Goal: Task Accomplishment & Management: Complete application form

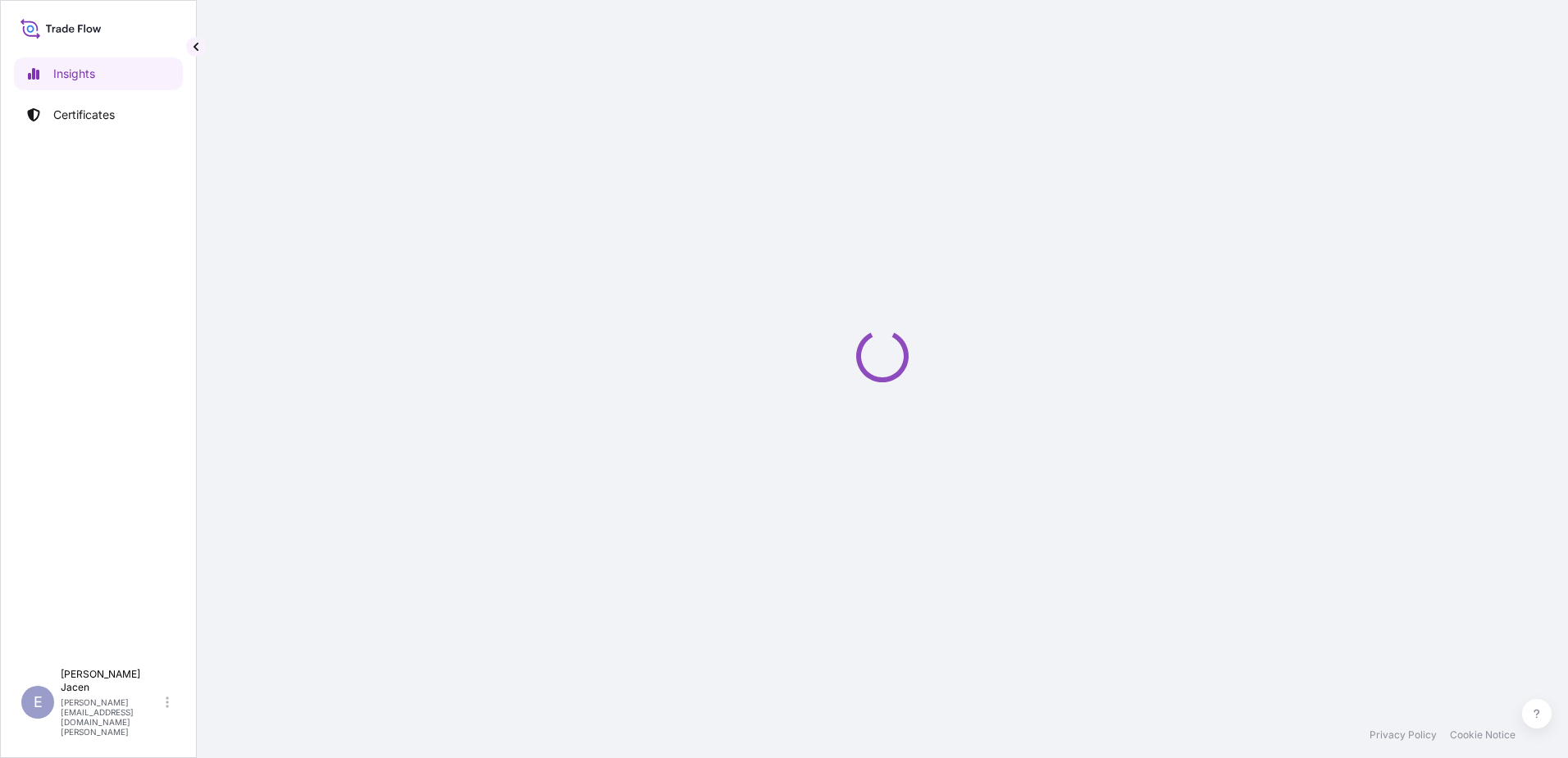
select select "2025"
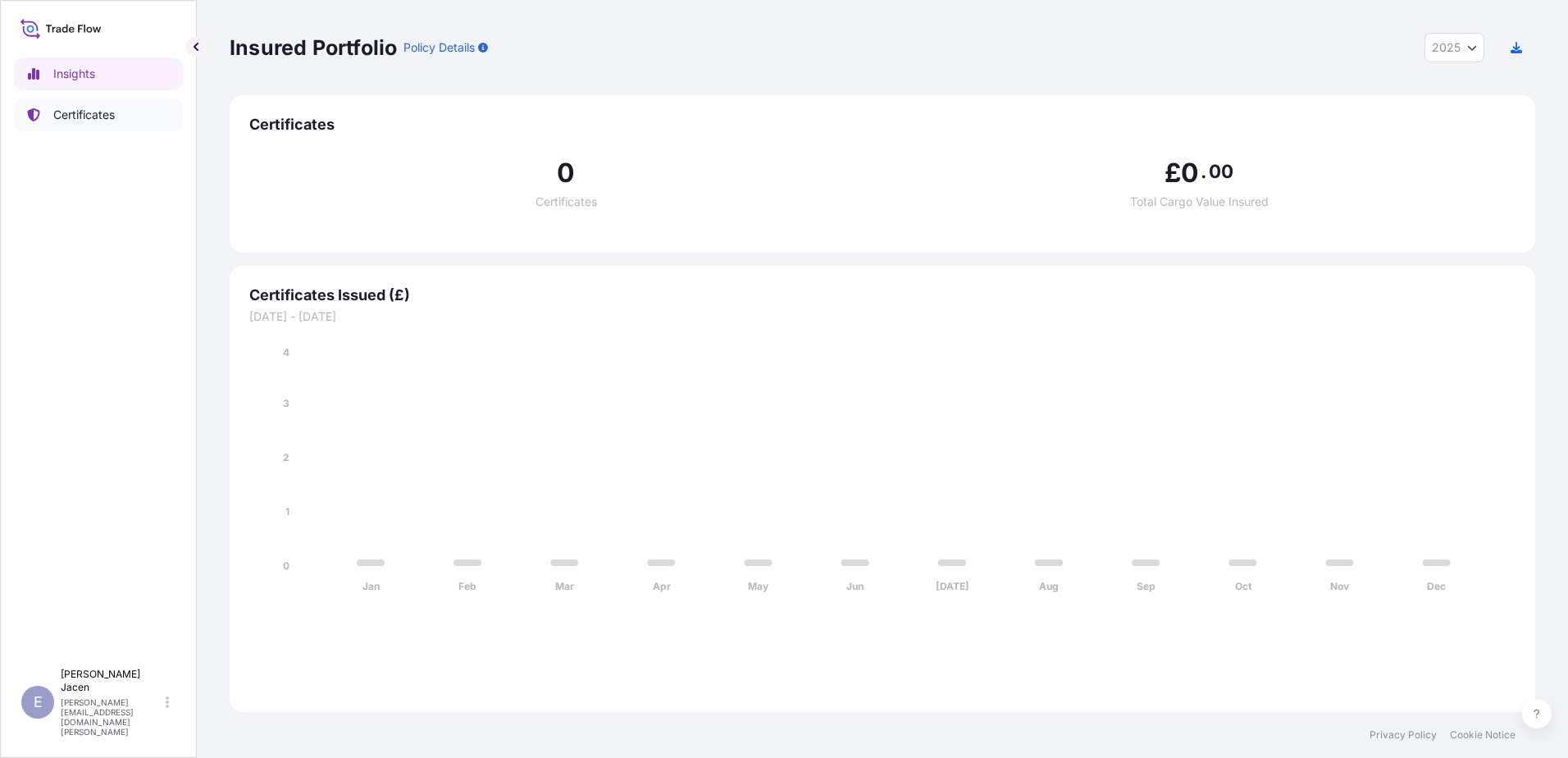
click at [73, 123] on p "Certificates" at bounding box center [84, 114] width 61 height 16
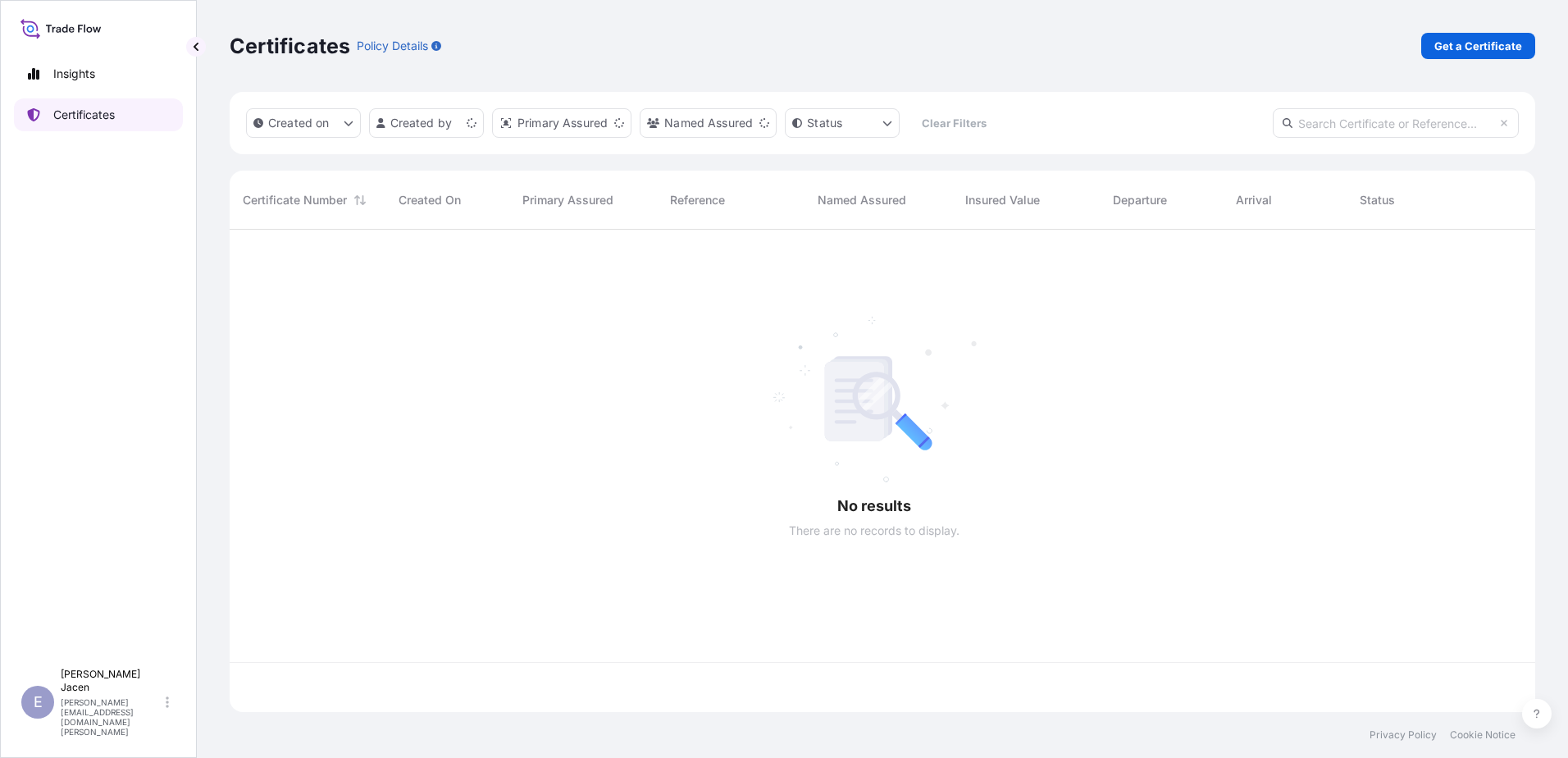
scroll to position [441, 1277]
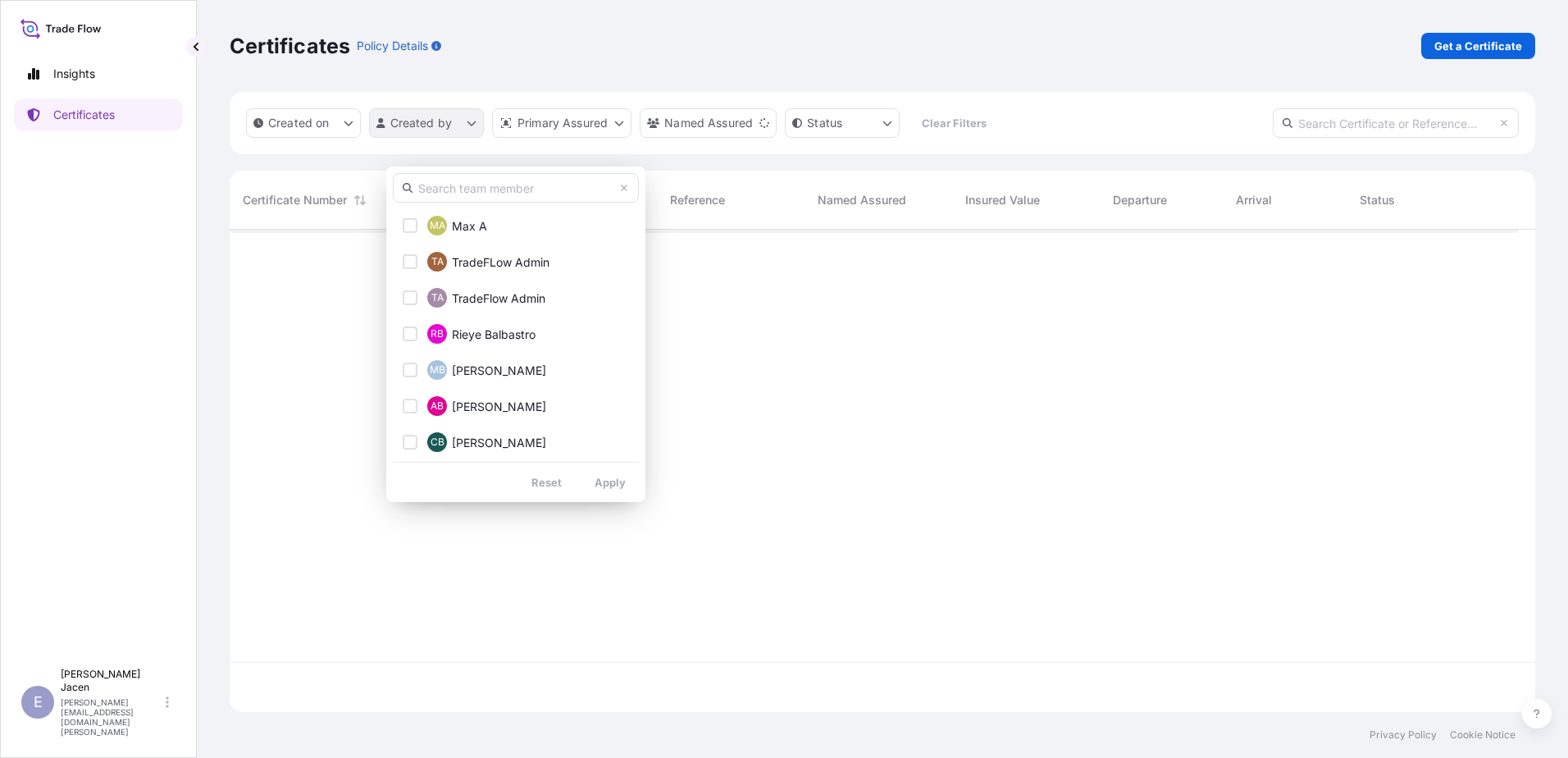
click at [497, 148] on html "Insights Certificates E Emily Jacen emily.jacen@mail.weir Certificates Policy D…" at bounding box center [784, 379] width 1568 height 758
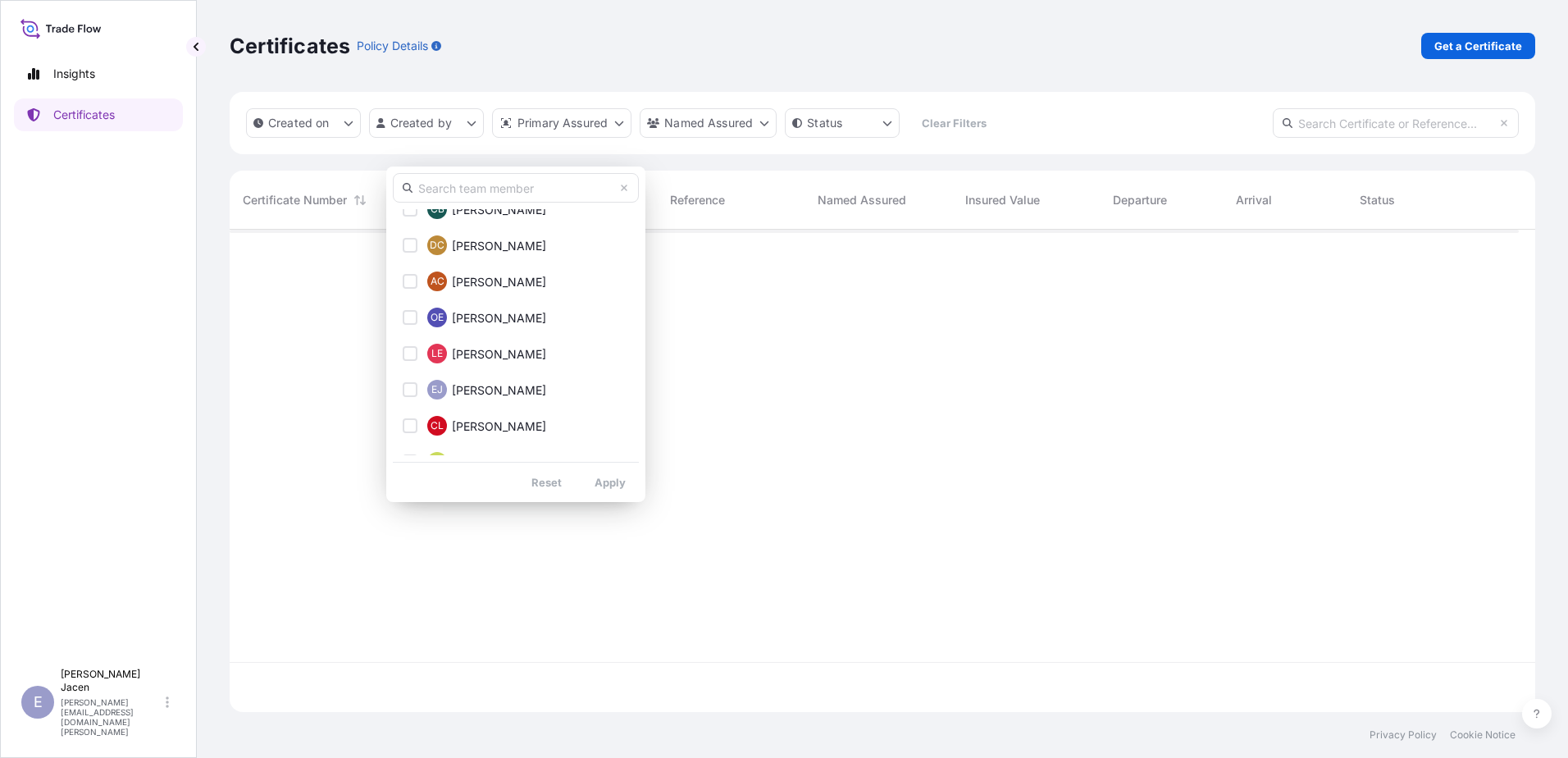
scroll to position [226, 0]
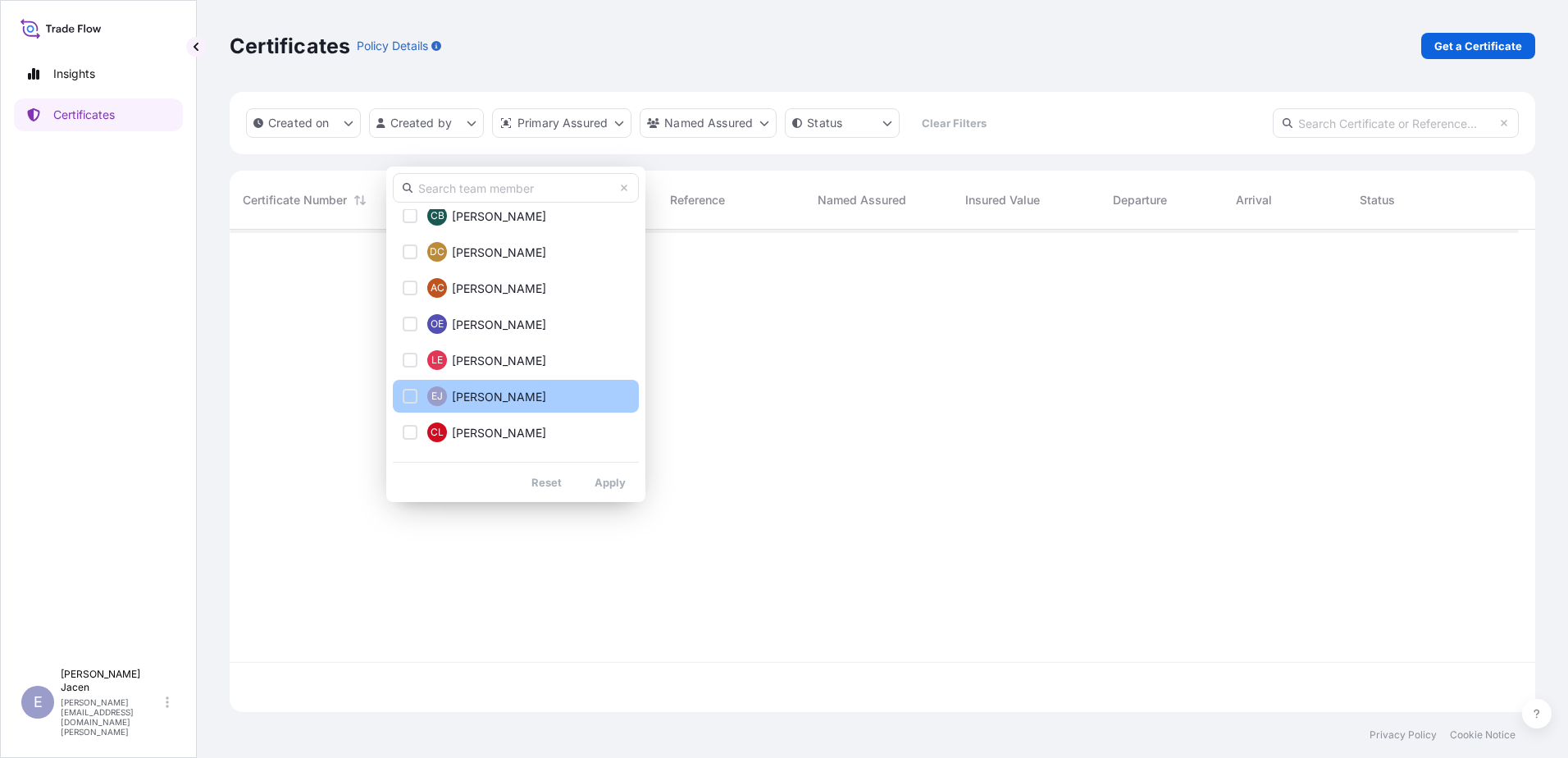
click at [503, 404] on span "Emily Jacen" at bounding box center [499, 397] width 94 height 16
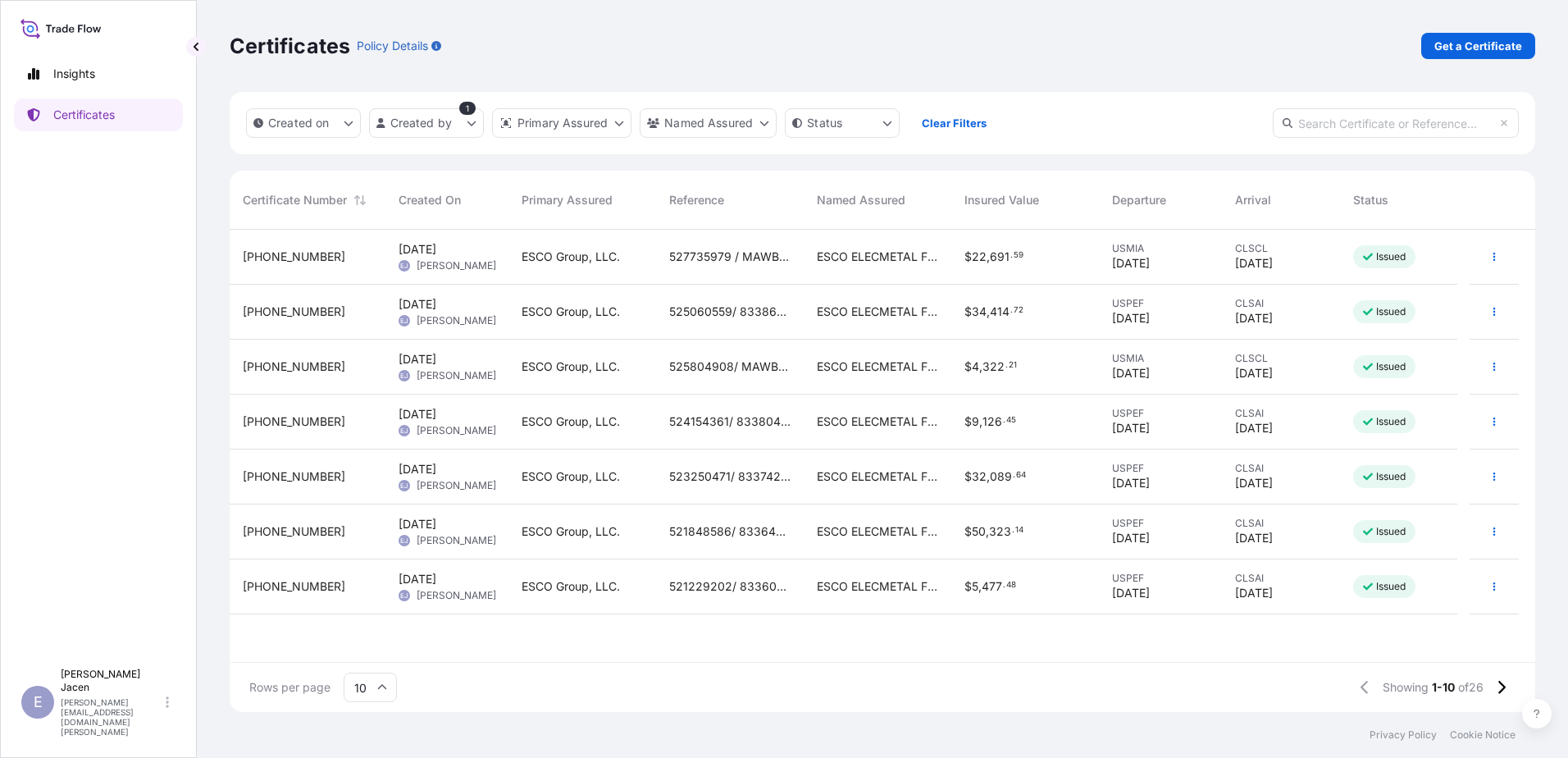
click at [1147, 327] on span "27/08/2025" at bounding box center [1131, 318] width 38 height 16
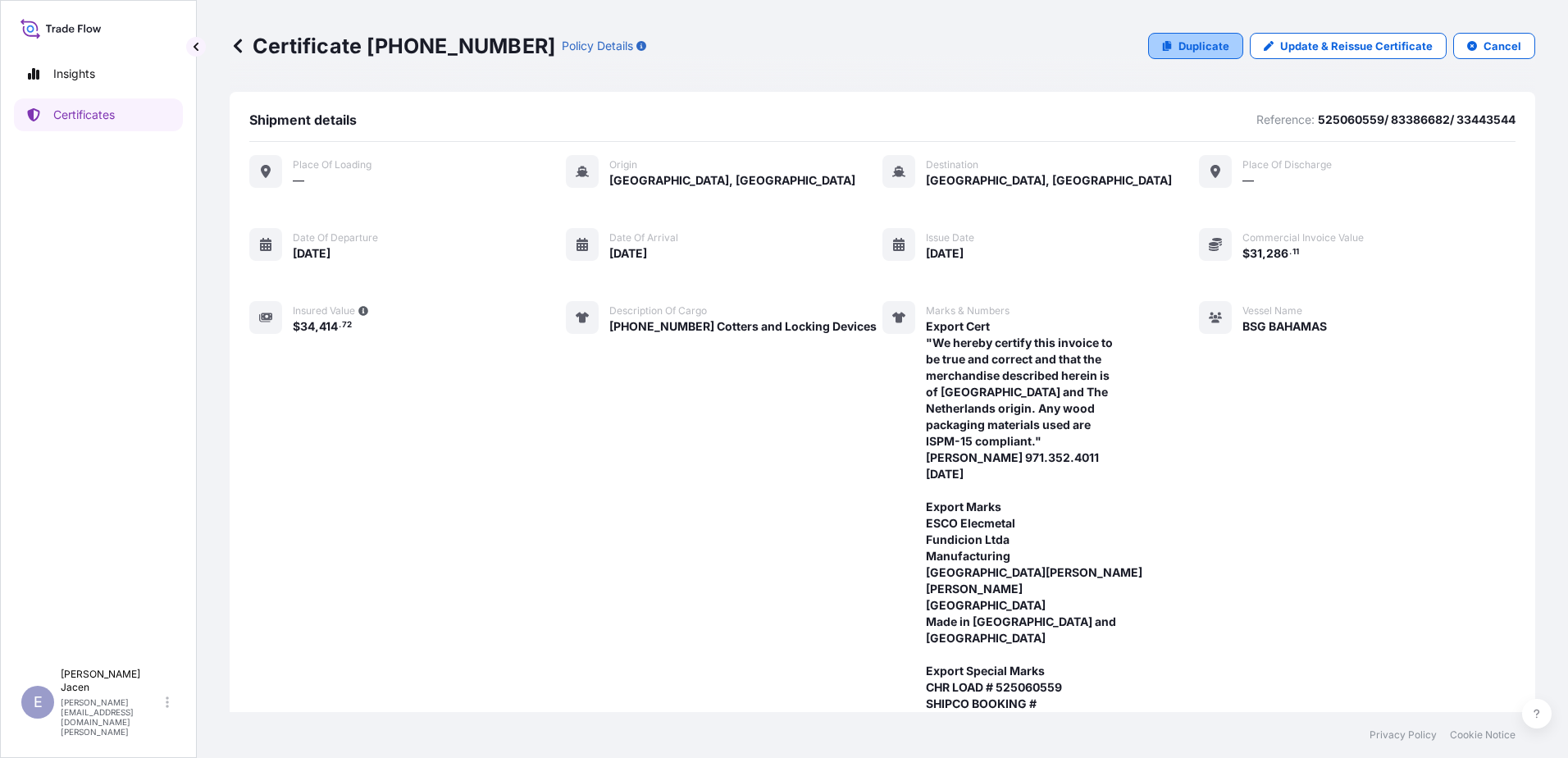
click at [1178, 54] on p "Duplicate" at bounding box center [1203, 46] width 51 height 16
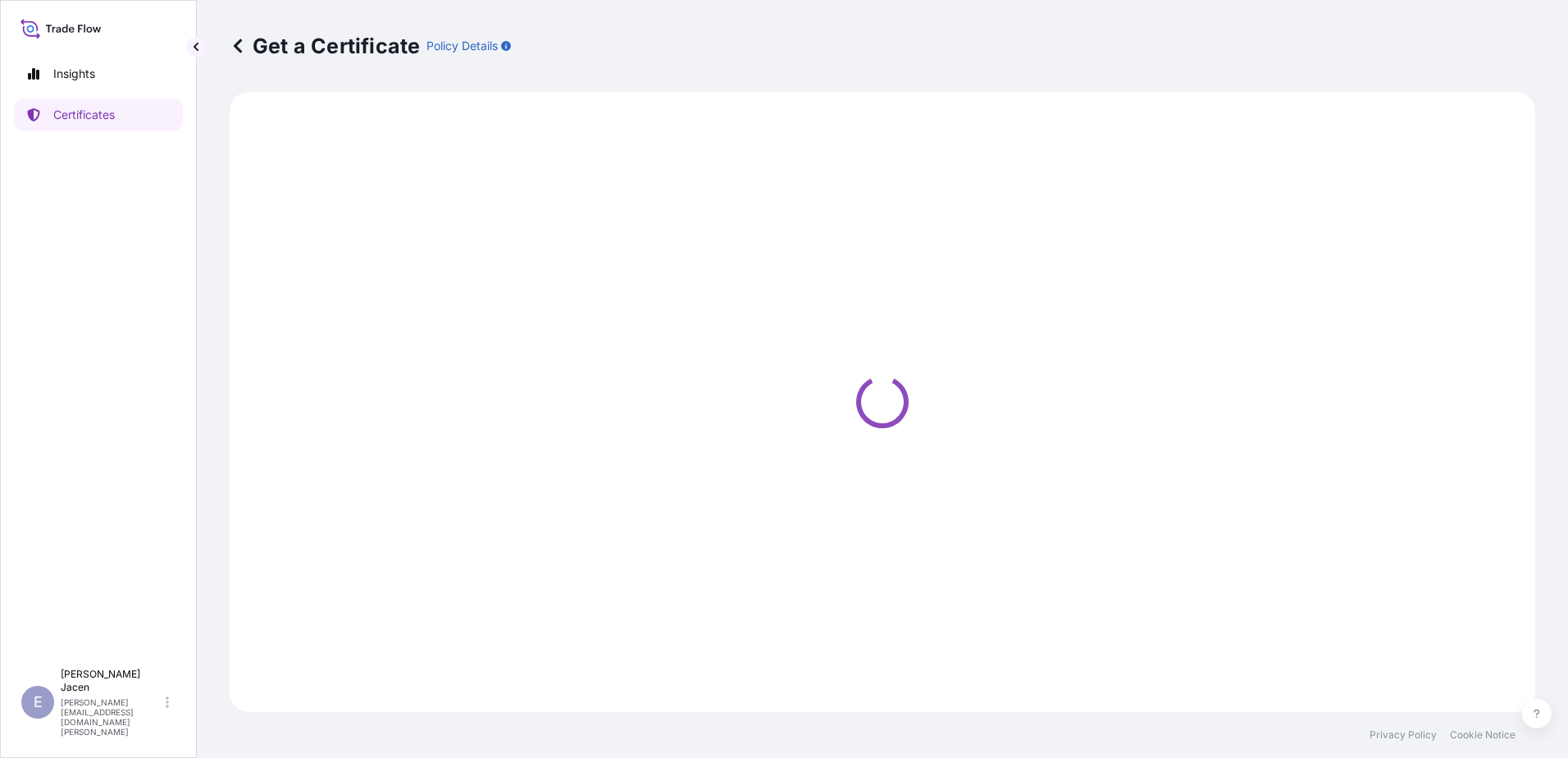
select select "Ocean Vessel"
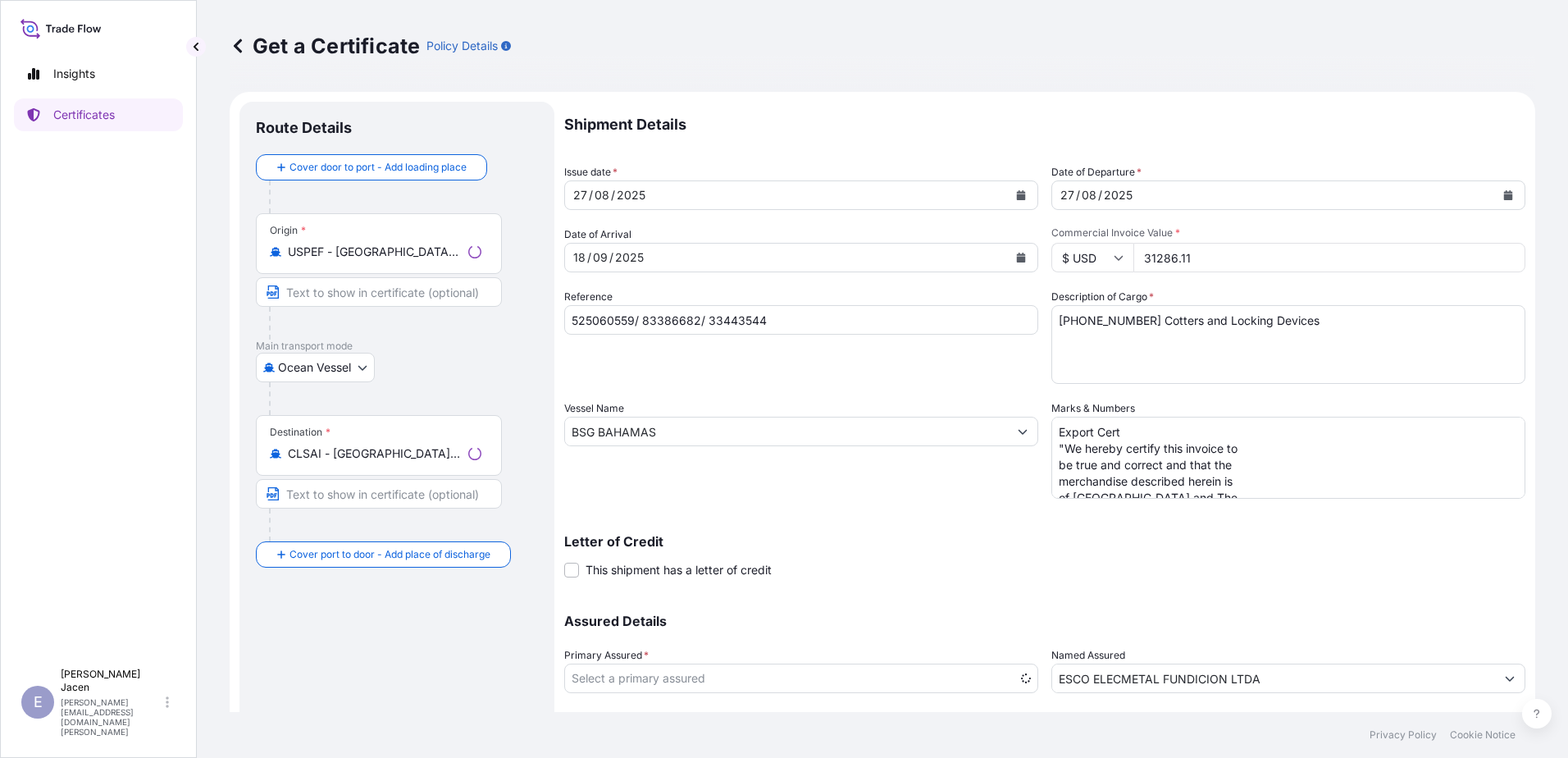
select select "31790"
click at [587, 267] on div "18" at bounding box center [579, 258] width 16 height 20
click at [1076, 205] on div "27" at bounding box center [1068, 194] width 17 height 20
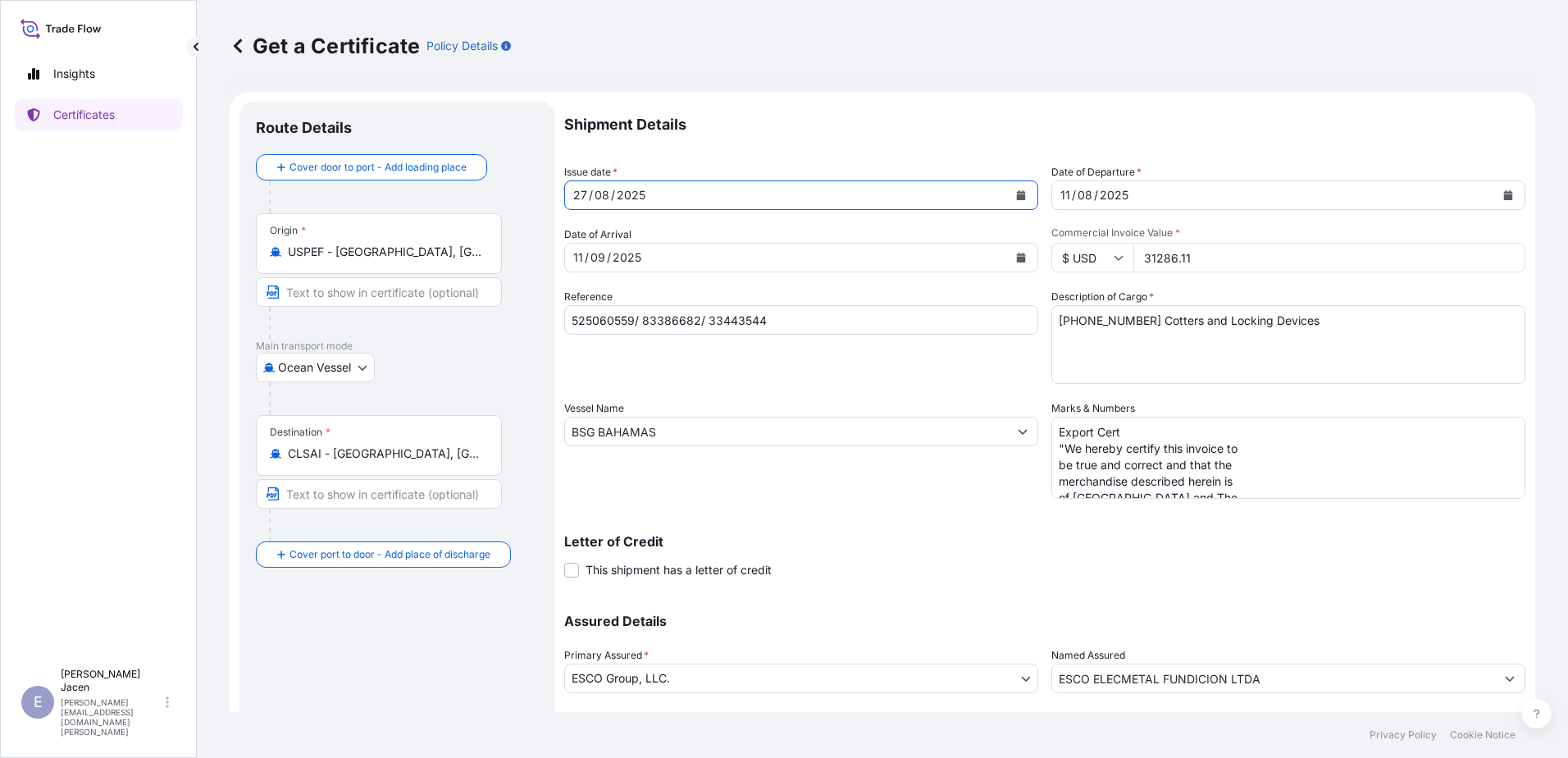
click at [589, 205] on div "27" at bounding box center [580, 194] width 17 height 20
click at [607, 205] on div "08" at bounding box center [597, 194] width 18 height 20
click at [1218, 272] on input "31286.11" at bounding box center [1329, 258] width 392 height 29
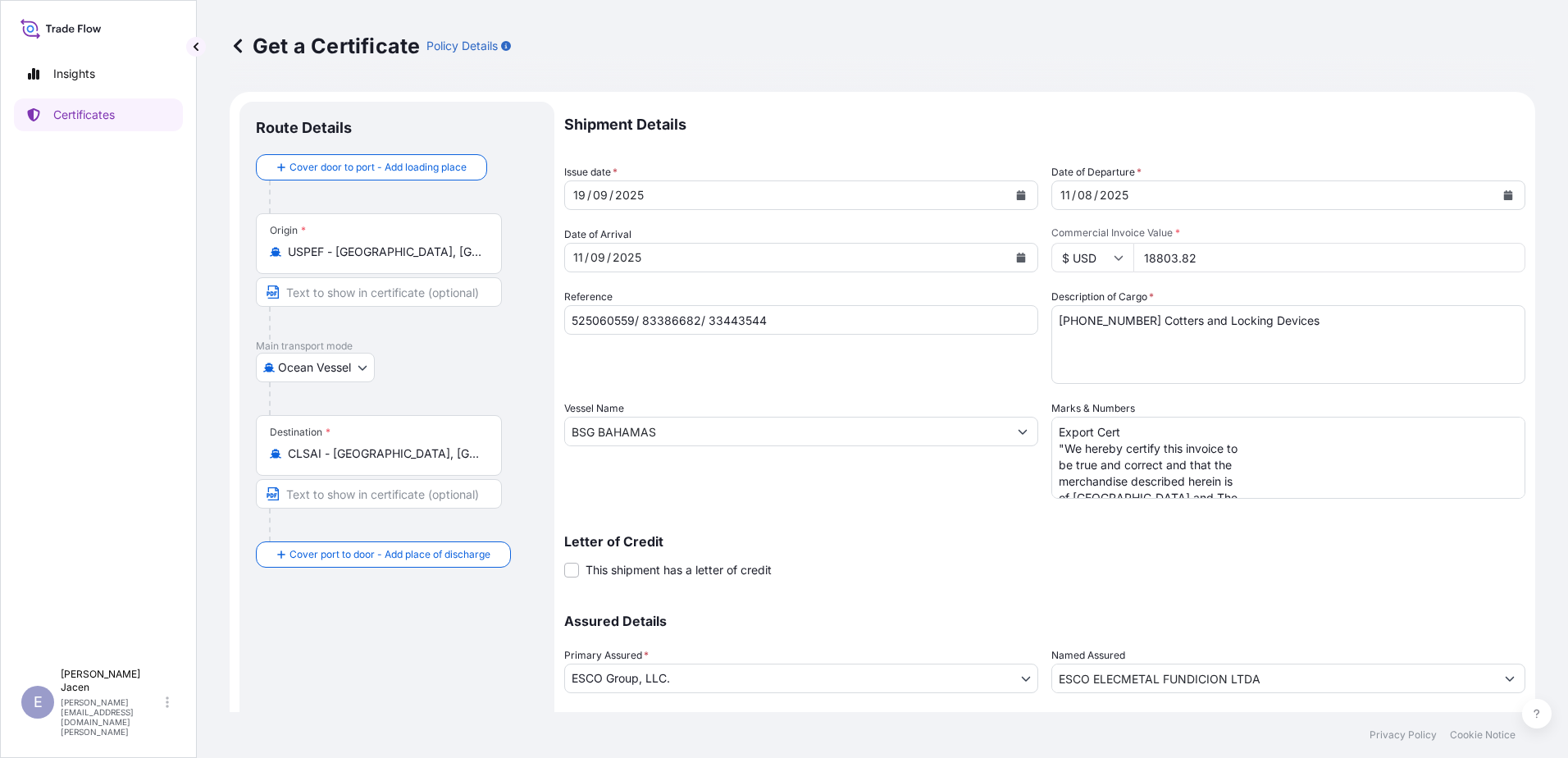
type input "18803.82"
click at [700, 334] on input "525060559/ 83386682/ 33443544" at bounding box center [801, 320] width 474 height 29
click at [701, 334] on input "525060559/ 83386682/ 33443544" at bounding box center [801, 320] width 474 height 29
paste input "6465816"
click at [762, 334] on input "526465816/ 83386682/ 33443544" at bounding box center [801, 320] width 474 height 29
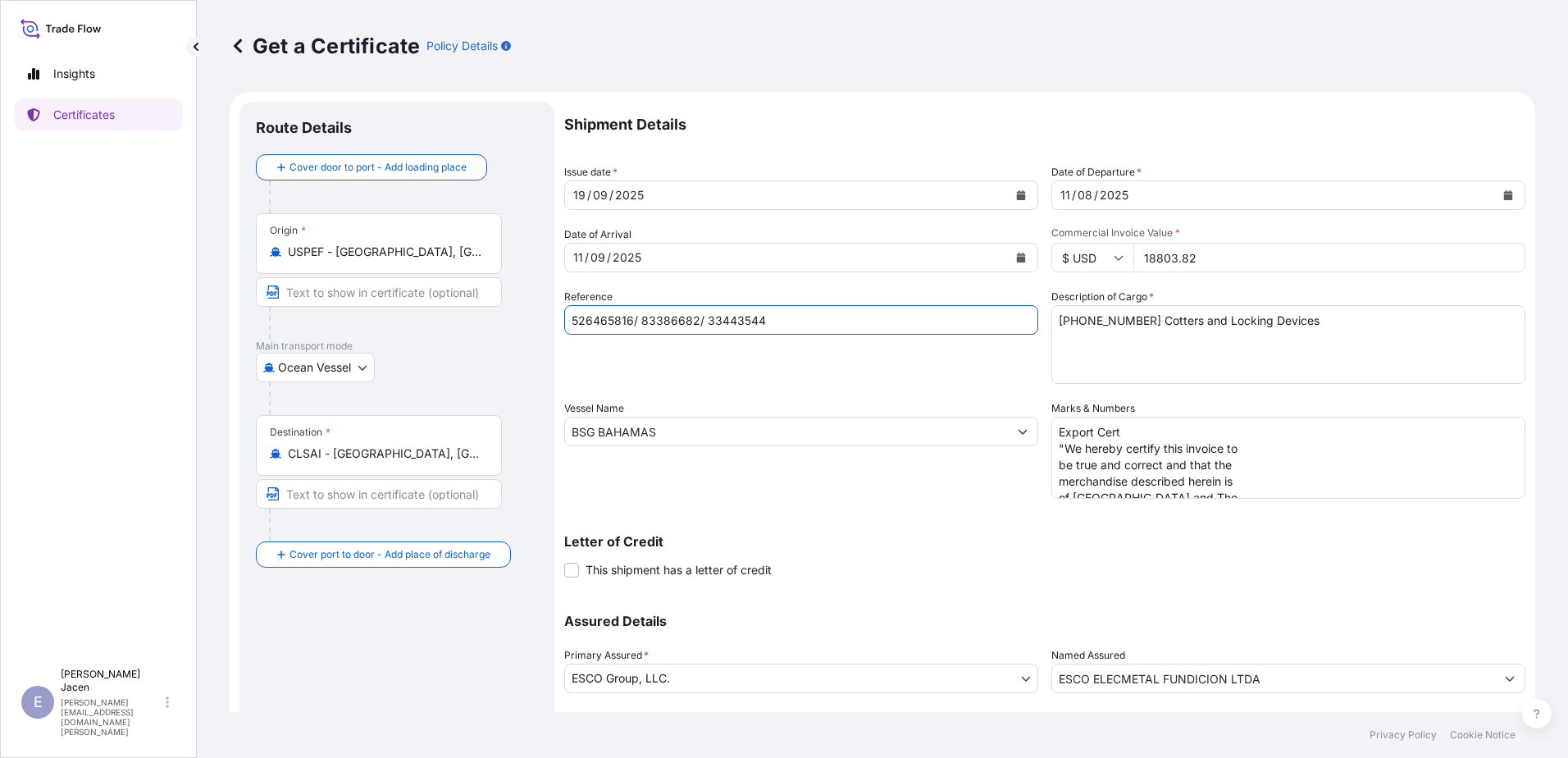
click at [762, 334] on input "526465816/ 83386682/ 33443544" at bounding box center [801, 320] width 474 height 29
paste input "96049"
click at [834, 334] on input "526465816/ 83396049/ 33443544" at bounding box center [801, 320] width 474 height 29
paste input "61243"
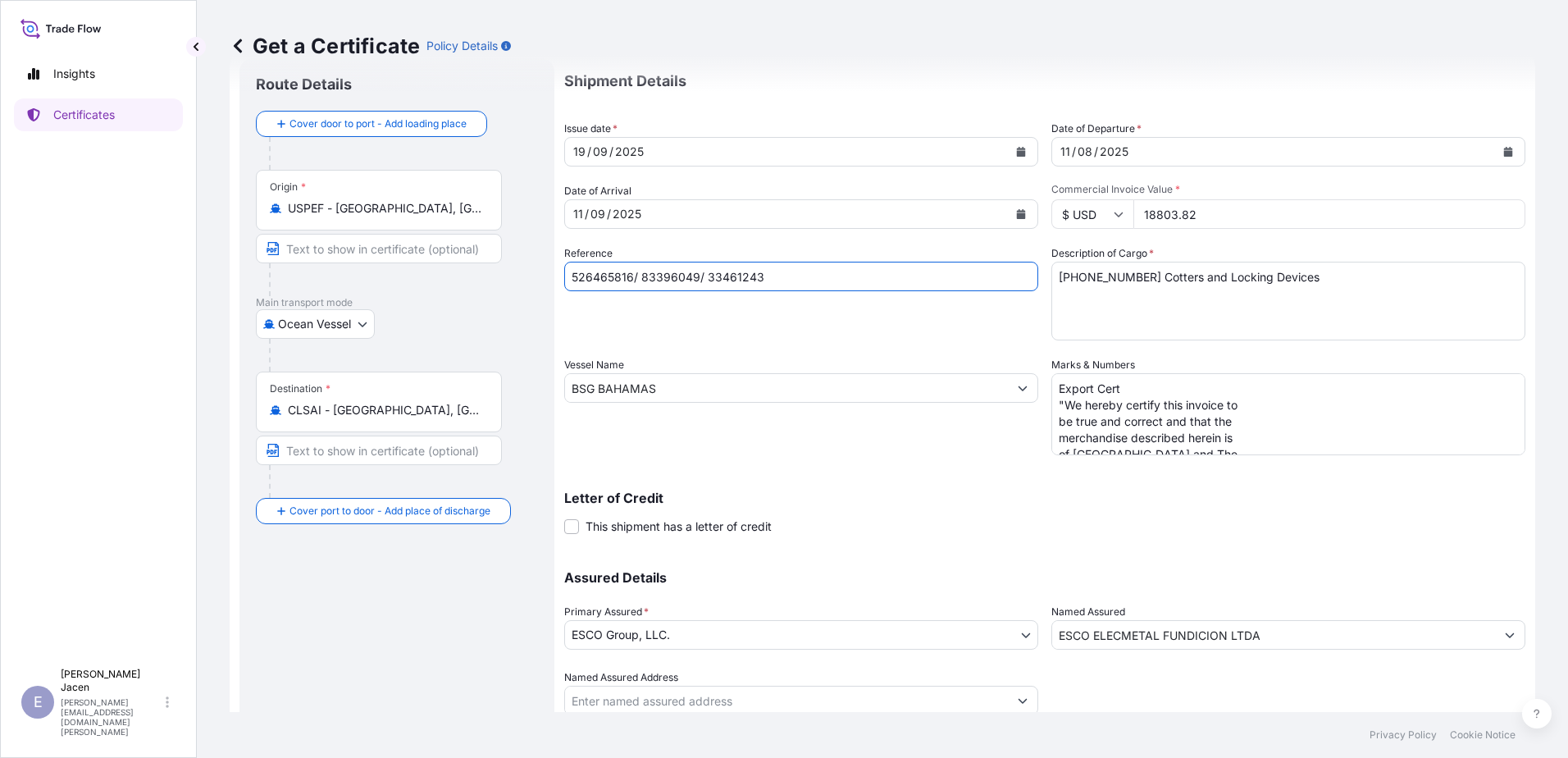
scroll to position [82, 0]
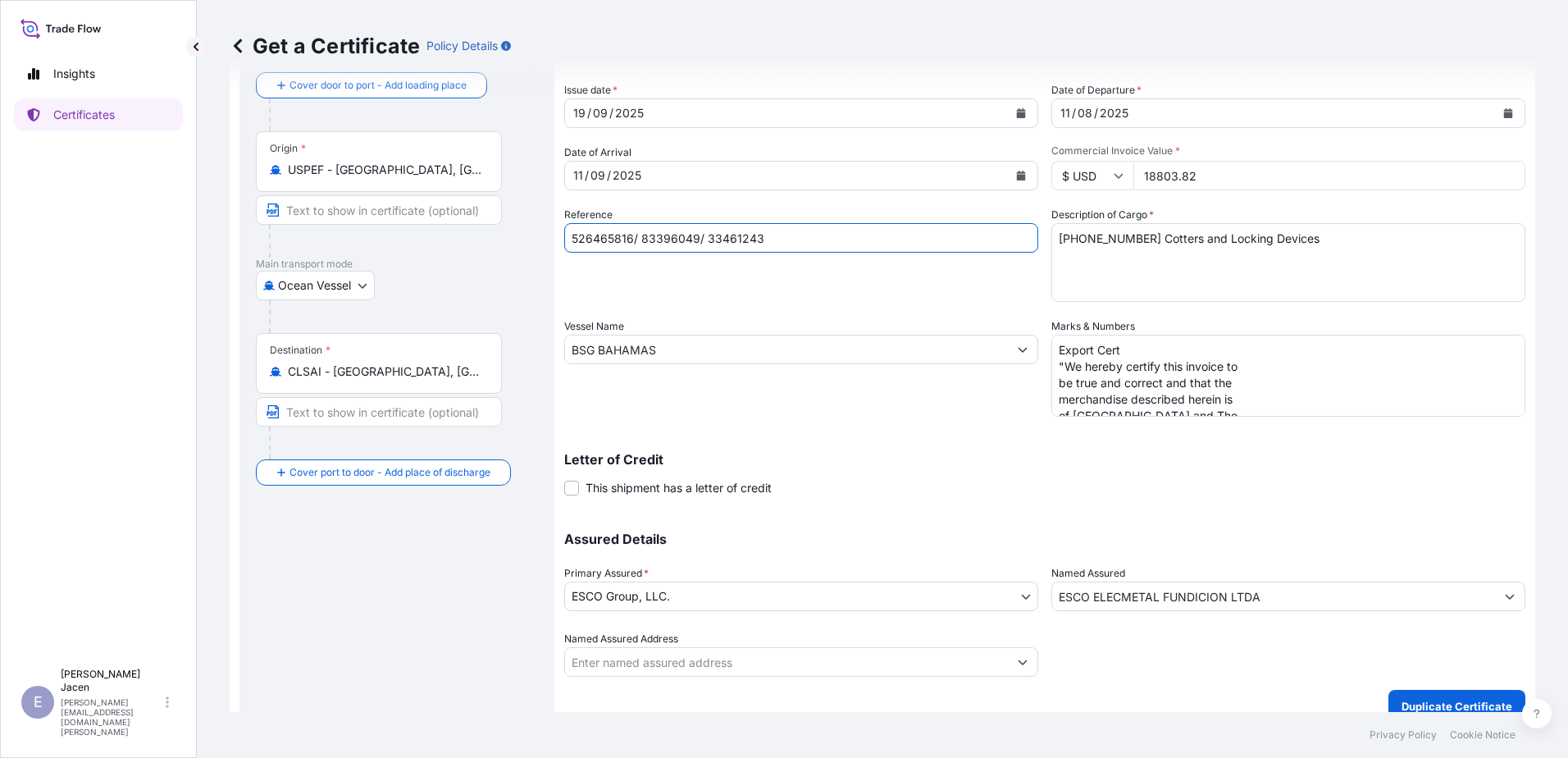
type input "526465816/ 83396049/ 33461243"
drag, startPoint x: 762, startPoint y: 441, endPoint x: 715, endPoint y: 442, distance: 47.0
click at [715, 364] on input "BSG BAHAMAS" at bounding box center [787, 349] width 443 height 29
click at [764, 364] on input "BSG BAHAMAS" at bounding box center [787, 349] width 443 height 29
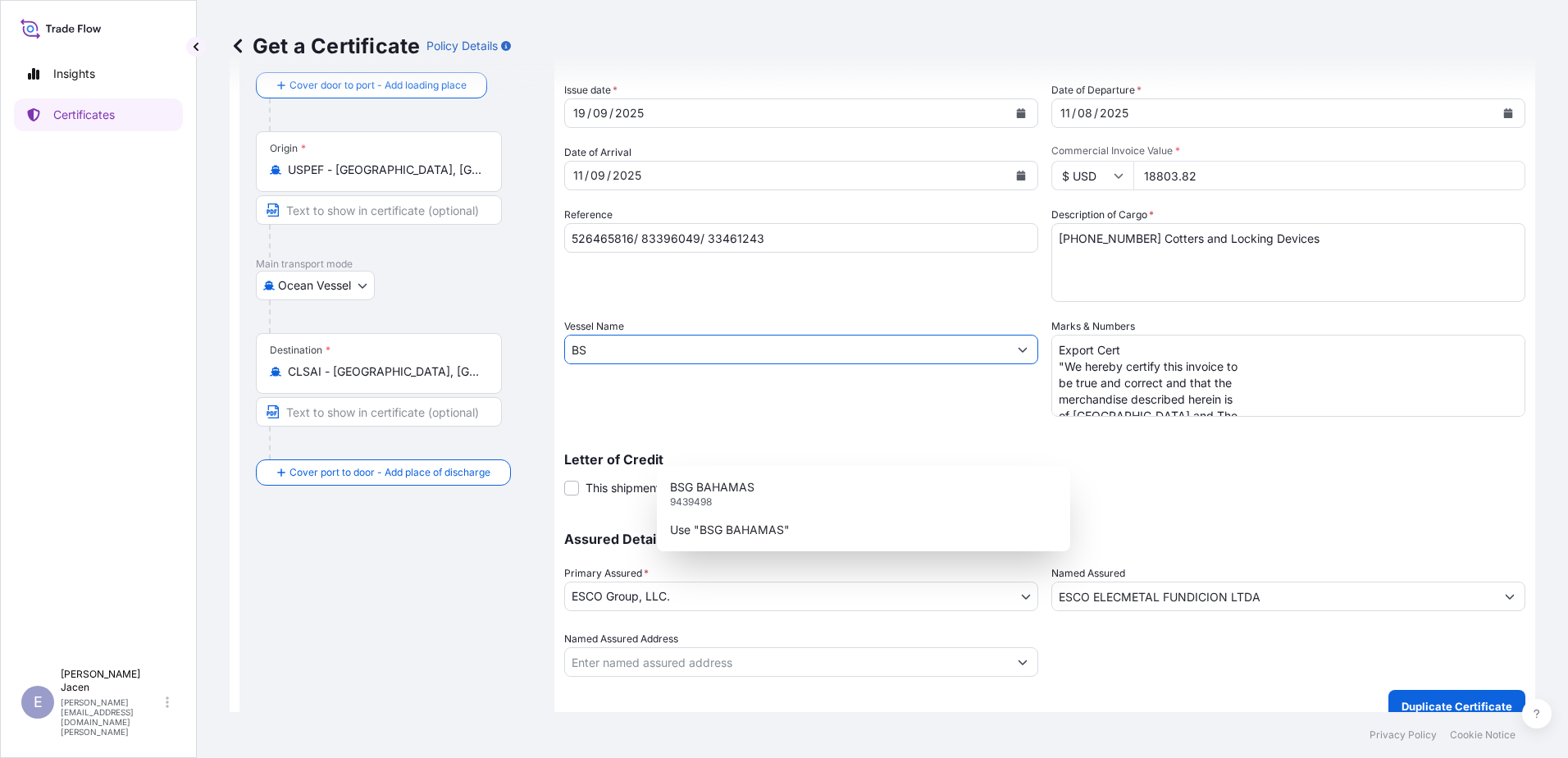
type input "B"
click at [760, 495] on p "SEASPAN SAIGON" at bounding box center [721, 487] width 102 height 16
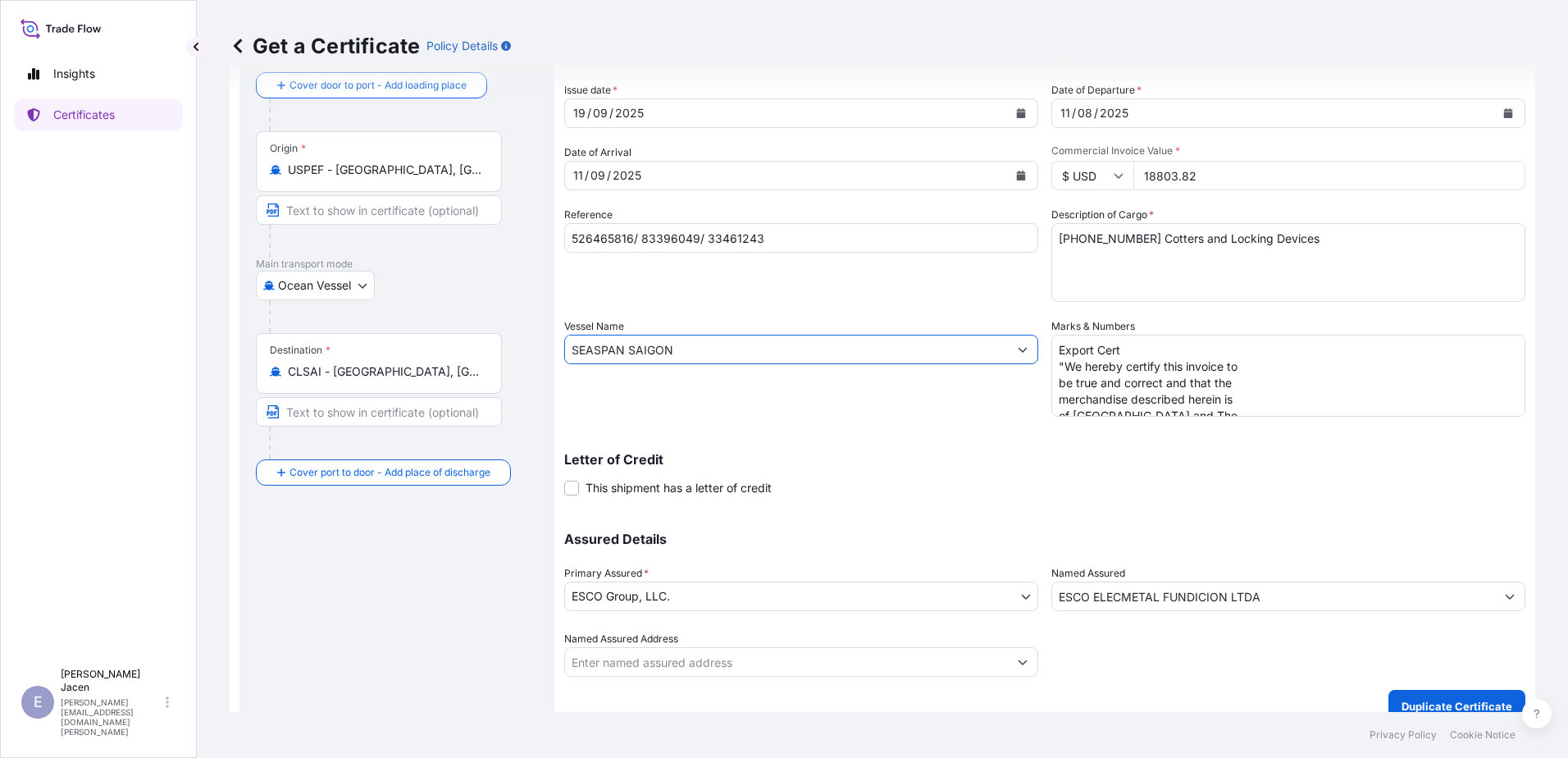
type input "SEASPAN SAIGON"
drag, startPoint x: 1099, startPoint y: 439, endPoint x: 1290, endPoint y: 557, distance: 224.5
click at [1290, 557] on div "Shipment Details Issue date * 19 / 09 / 2025 Date of Departure * 11 / 08 / 2025…" at bounding box center [1045, 348] width 961 height 657
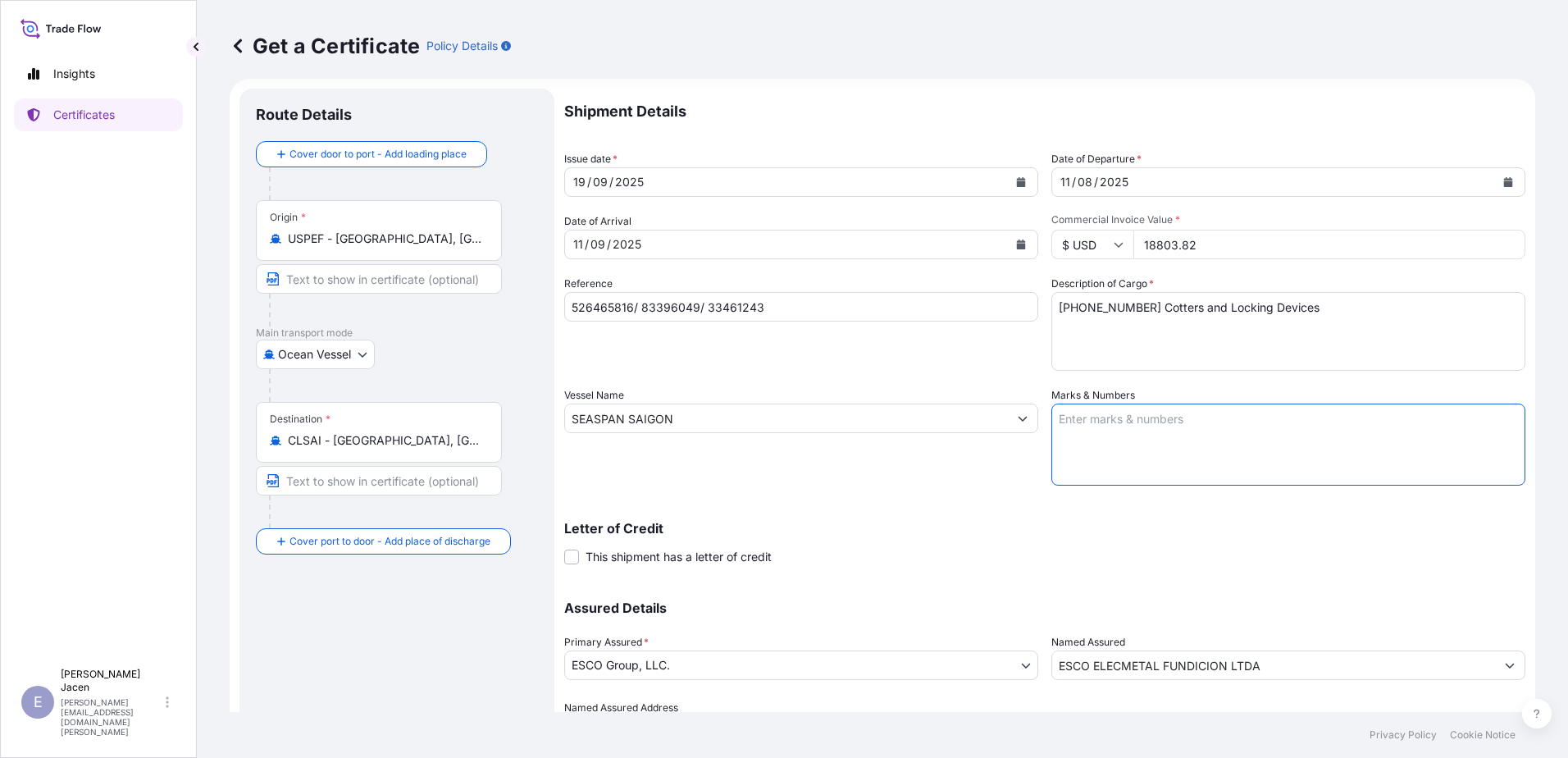
scroll to position [0, 0]
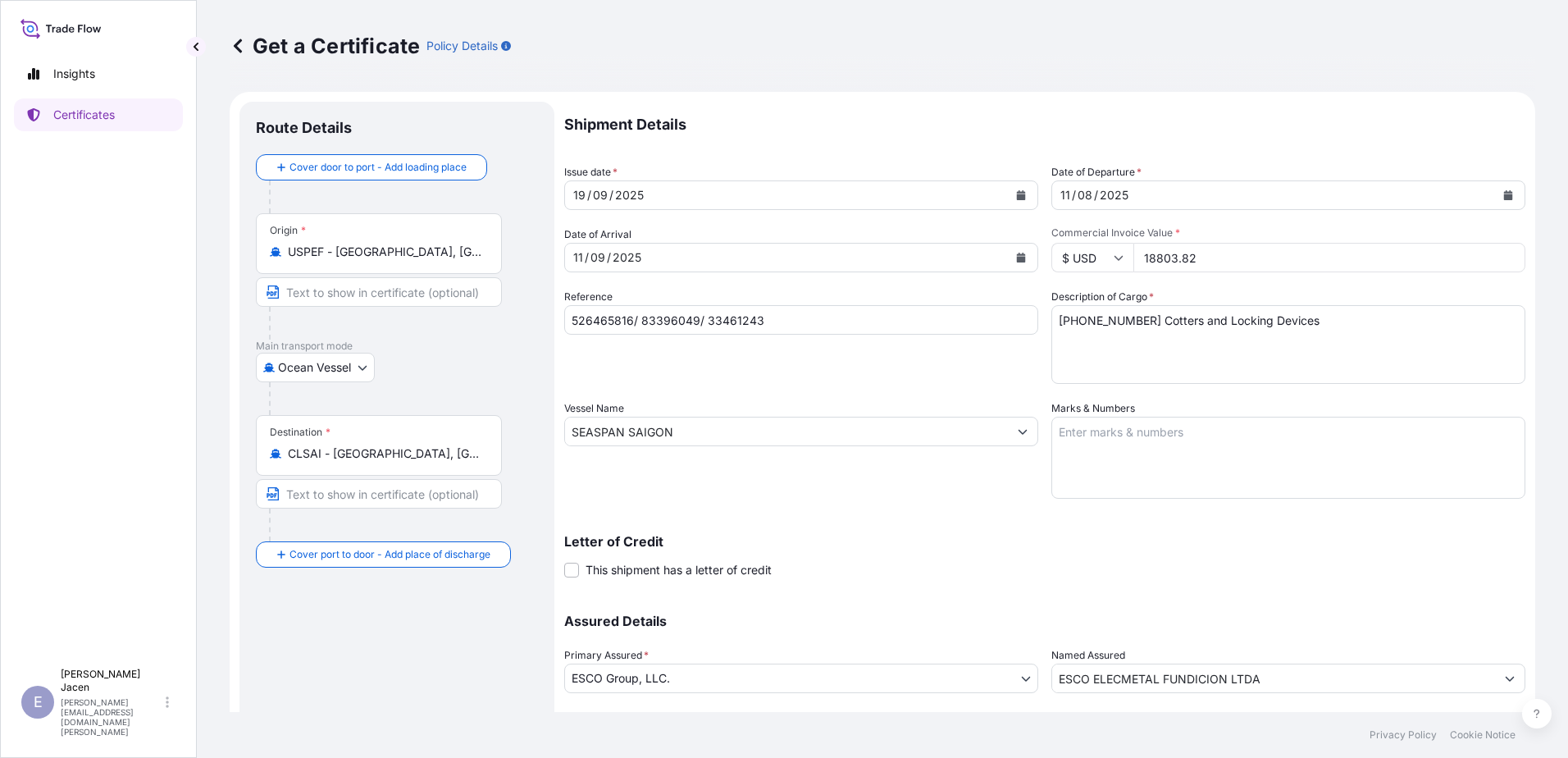
click at [1151, 499] on textarea "Export Cert "We hereby certify this invoice to be true and correct and that the…" at bounding box center [1288, 457] width 474 height 82
paste textarea "Export Cert "We hereby certify this invoice to be true and correct and that the…"
drag, startPoint x: 1170, startPoint y: 583, endPoint x: 1198, endPoint y: 578, distance: 28.4
click at [1170, 499] on textarea "Export Cert "We hereby certify this invoice to be true and correct and that the…" at bounding box center [1288, 457] width 474 height 82
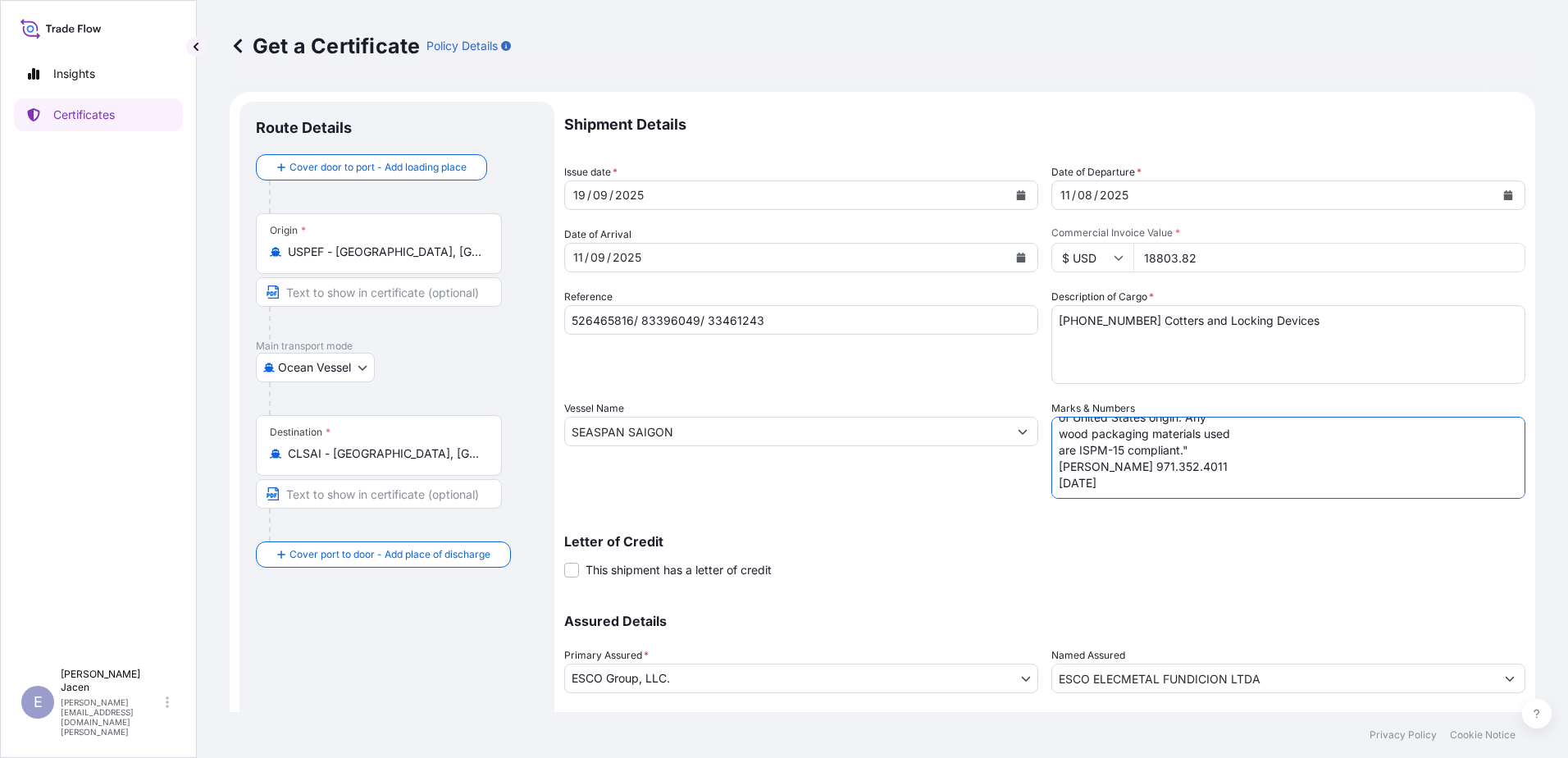
paste textarea "Export Marks ESCO Elecmetal Fundicion Ltda Manufacturing Calle Bayona SN Colina…"
click at [1189, 499] on textarea "Export Cert "We hereby certify this invoice to be true and correct and that the…" at bounding box center [1288, 457] width 474 height 82
paste textarea "Export Special Marks CHR LOAD NUMBER: 526465816 SHIPCO BKG NUMBER 83396049 DELI…"
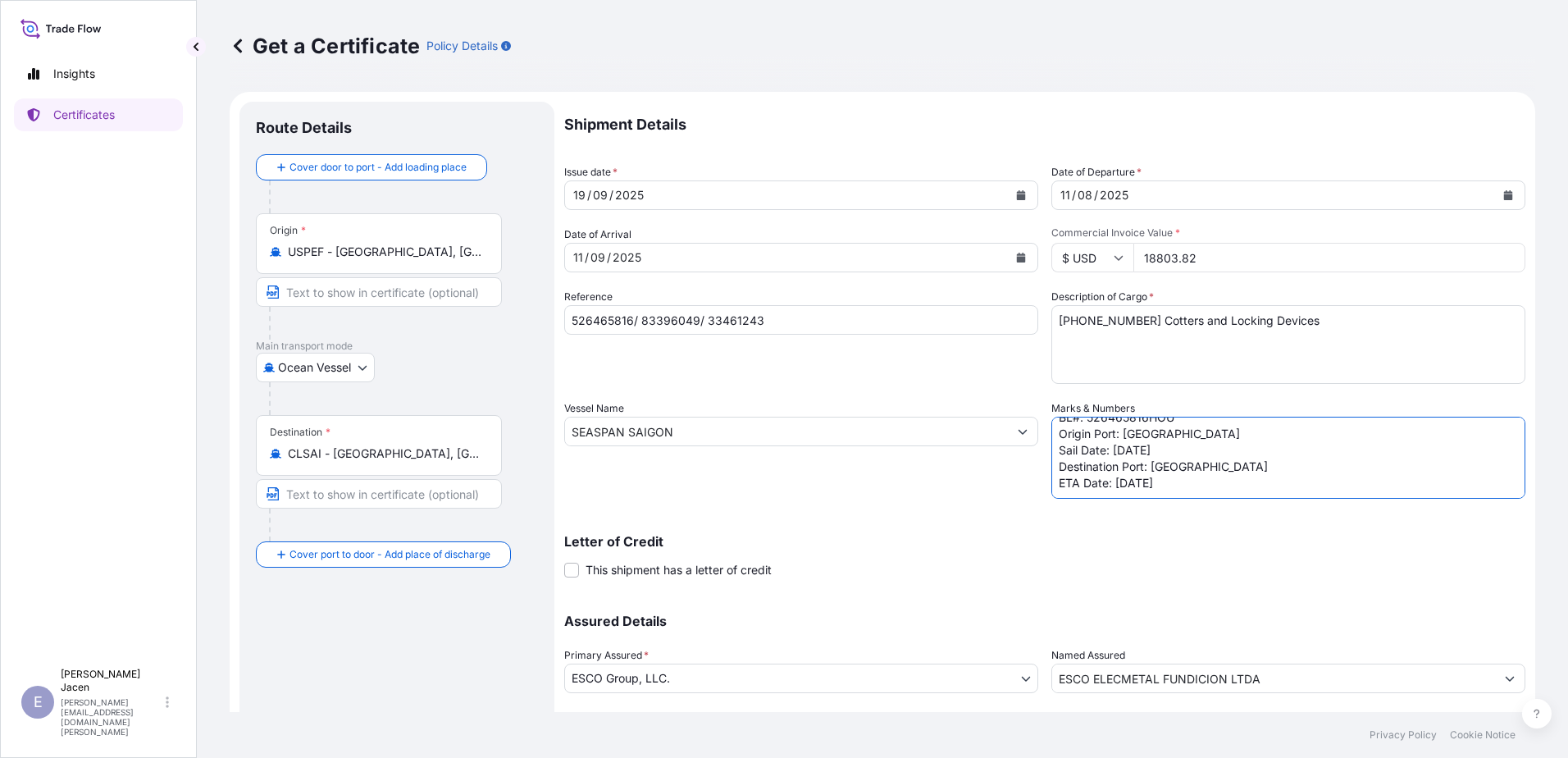
type textarea "Export Cert "We hereby certify this invoice to be true and correct and that the…"
click at [1094, 205] on div "08" at bounding box center [1085, 194] width 18 height 20
click at [587, 205] on div "19" at bounding box center [579, 194] width 16 height 20
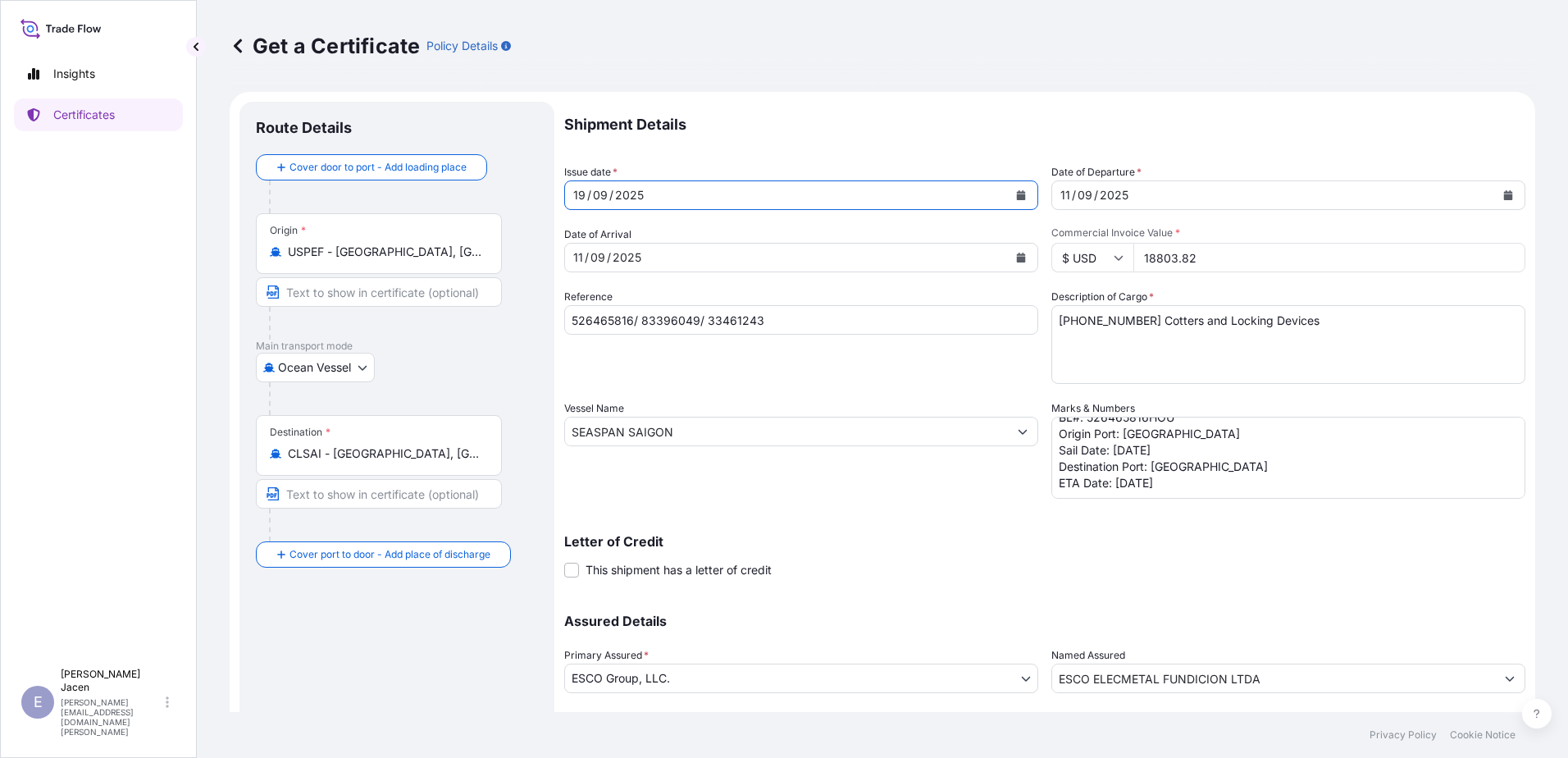
click at [587, 205] on div "19" at bounding box center [579, 194] width 16 height 20
click at [584, 267] on div "11" at bounding box center [577, 258] width 13 height 20
click at [607, 267] on div "09" at bounding box center [597, 258] width 18 height 20
click at [584, 267] on div "11" at bounding box center [577, 258] width 13 height 20
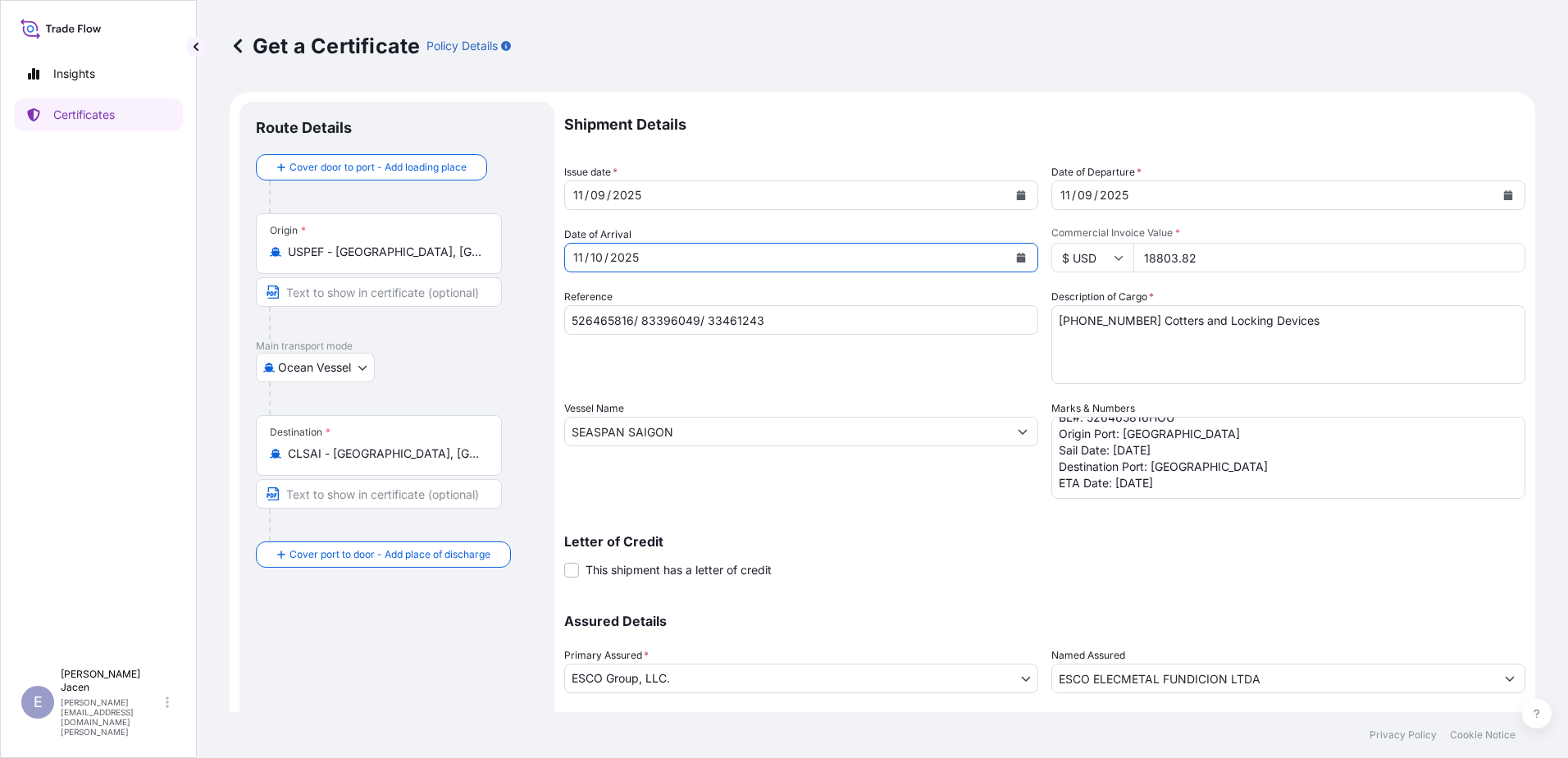
click at [584, 267] on div "11" at bounding box center [577, 258] width 13 height 20
click at [1282, 272] on input "18803.82" at bounding box center [1329, 258] width 392 height 29
click at [1272, 384] on textarea "7318.24.00.00 Cotters and Locking Devices" at bounding box center [1288, 344] width 474 height 79
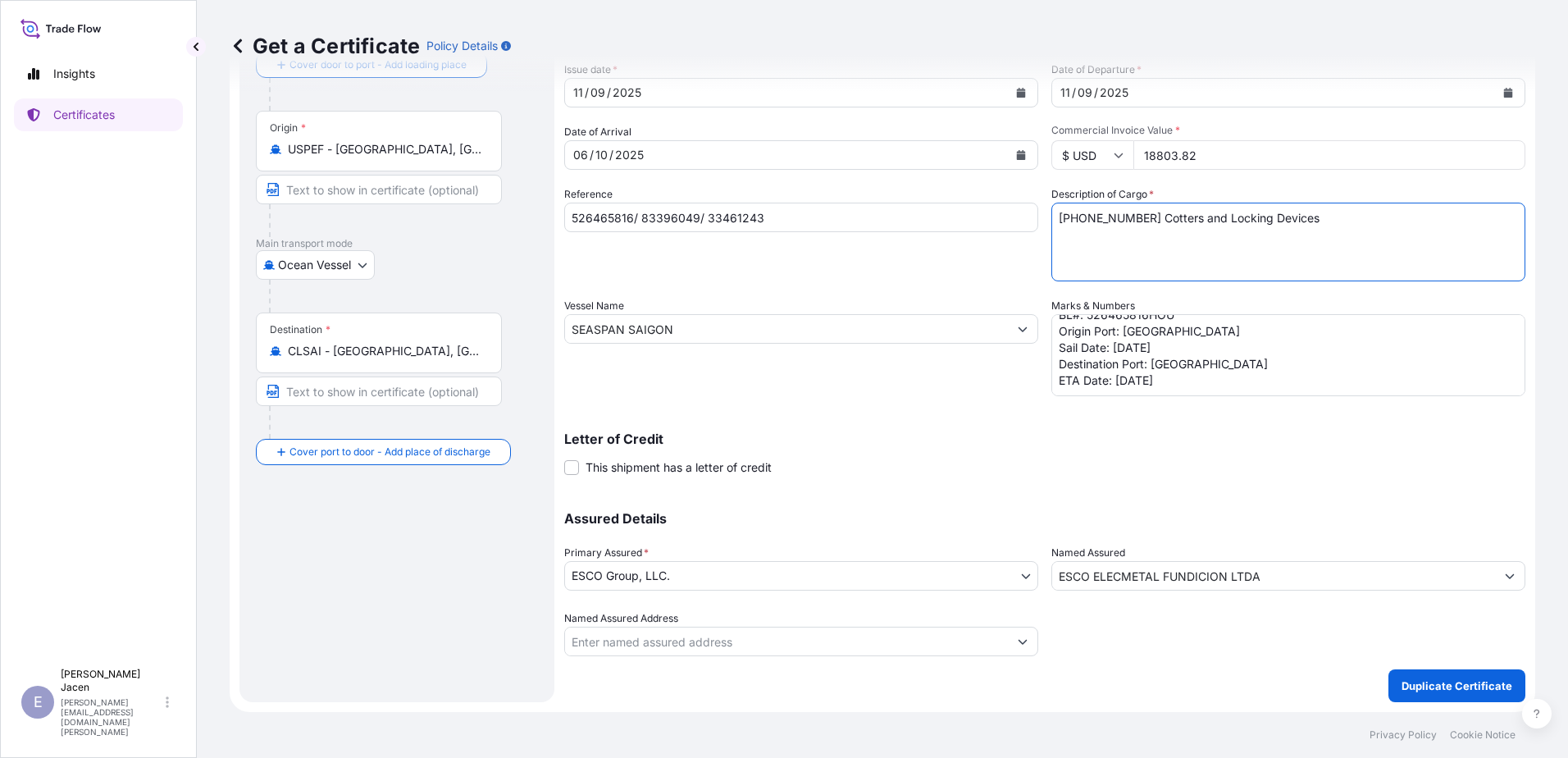
scroll to position [269, 0]
click at [1410, 678] on p "Duplicate Certificate" at bounding box center [1456, 685] width 111 height 16
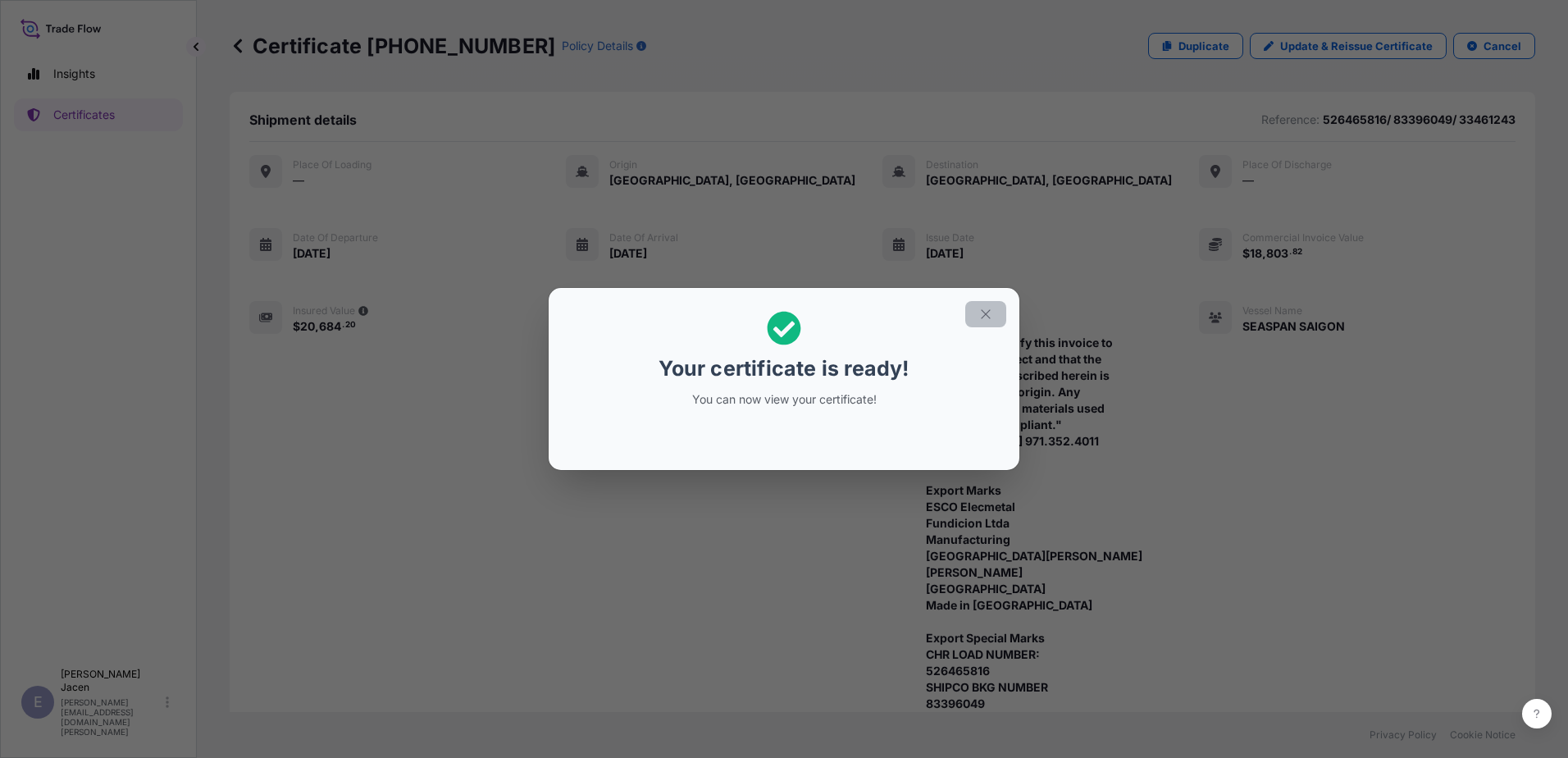
click at [990, 309] on icon "button" at bounding box center [985, 314] width 9 height 9
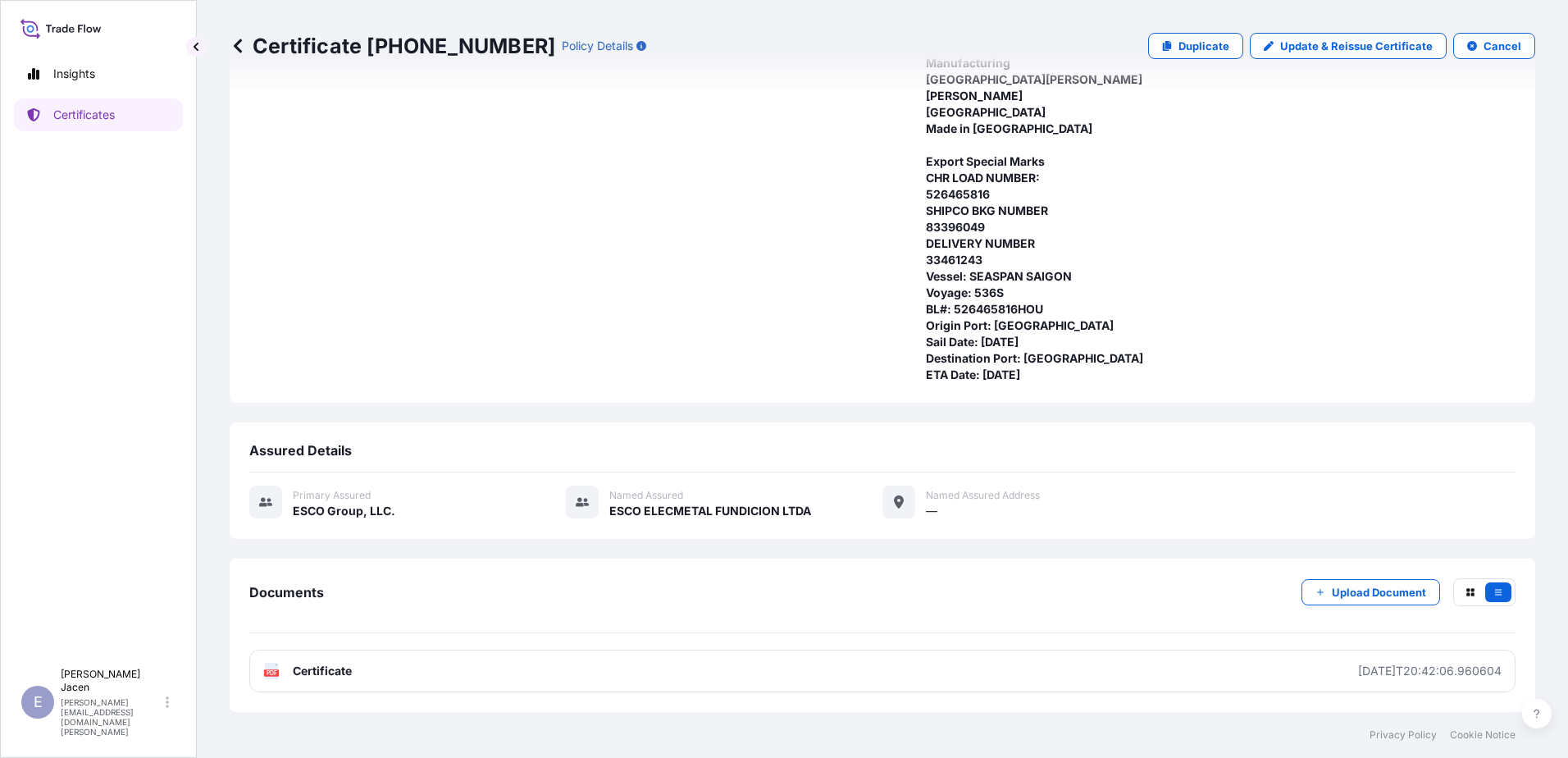
scroll to position [639, 0]
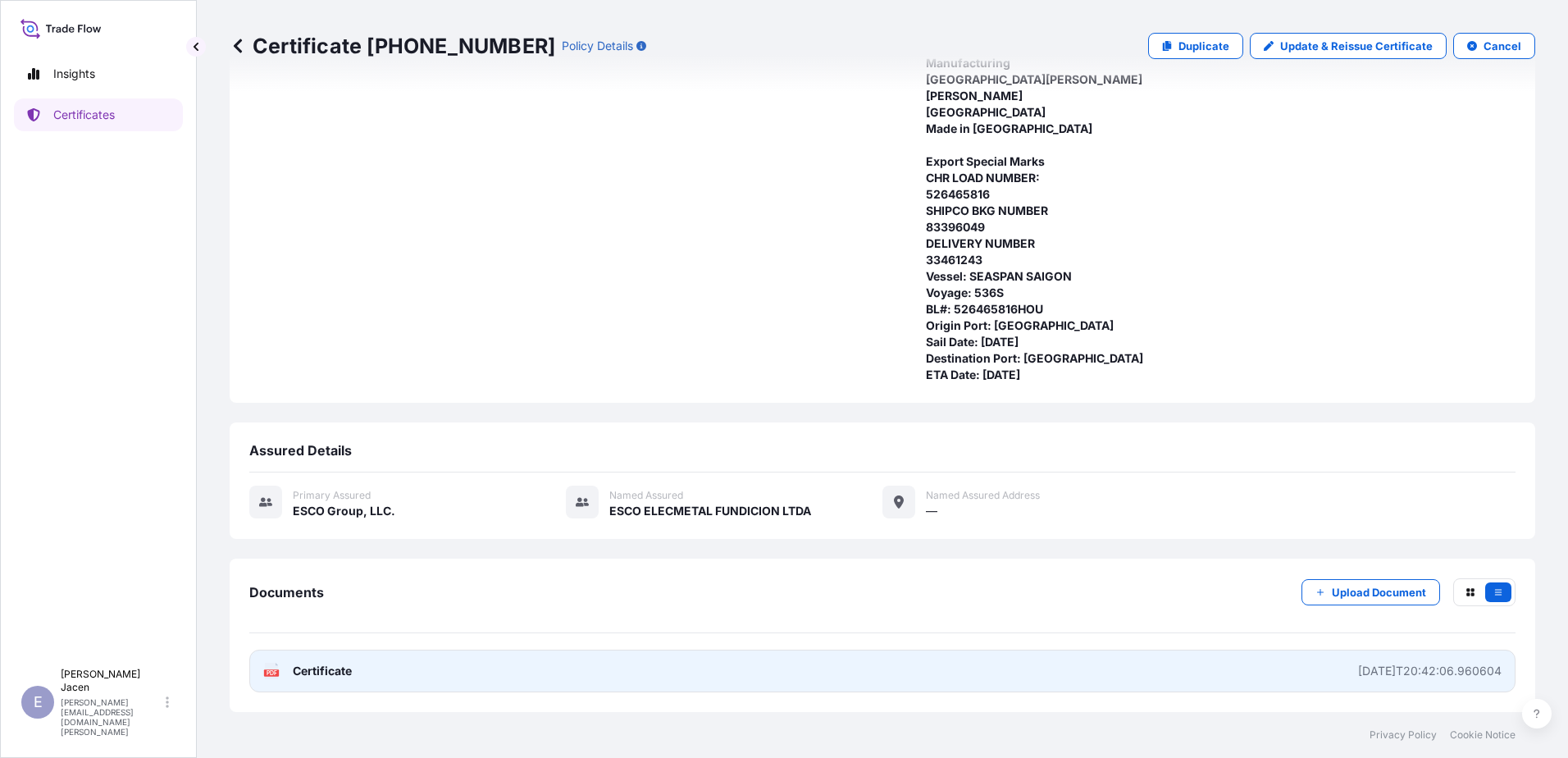
click at [1358, 663] on div "2025-09-19T20:42:06.960604" at bounding box center [1430, 671] width 143 height 16
